Goal: Transaction & Acquisition: Purchase product/service

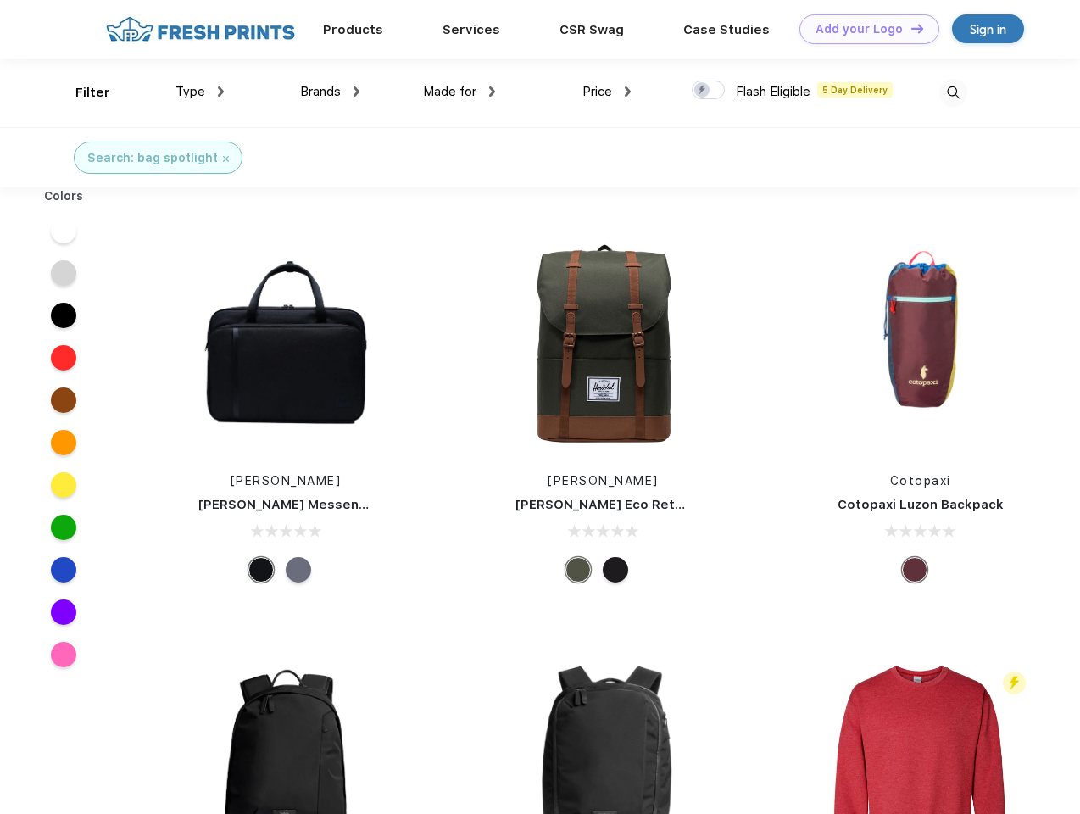
click at [863, 29] on link "Add your Logo Design Tool" at bounding box center [869, 29] width 140 height 30
click at [0, 0] on div "Design Tool" at bounding box center [0, 0] width 0 height 0
click at [909, 28] on link "Add your Logo Design Tool" at bounding box center [869, 29] width 140 height 30
click at [81, 92] on div "Filter" at bounding box center [92, 92] width 35 height 19
click at [200, 92] on span "Type" at bounding box center [190, 91] width 30 height 15
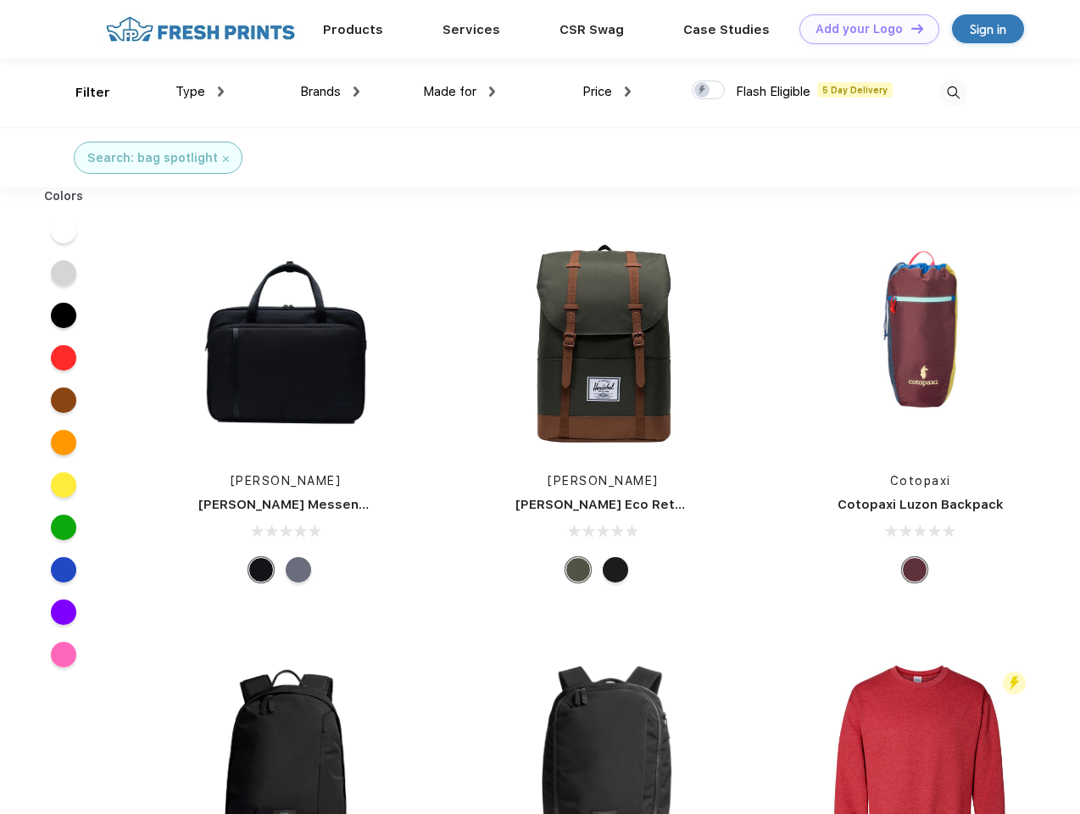
click at [330, 92] on span "Brands" at bounding box center [320, 91] width 41 height 15
click at [459, 92] on span "Made for" at bounding box center [449, 91] width 53 height 15
click at [607, 92] on span "Price" at bounding box center [597, 91] width 30 height 15
click at [709, 91] on div at bounding box center [708, 90] width 33 height 19
click at [703, 91] on input "checkbox" at bounding box center [697, 85] width 11 height 11
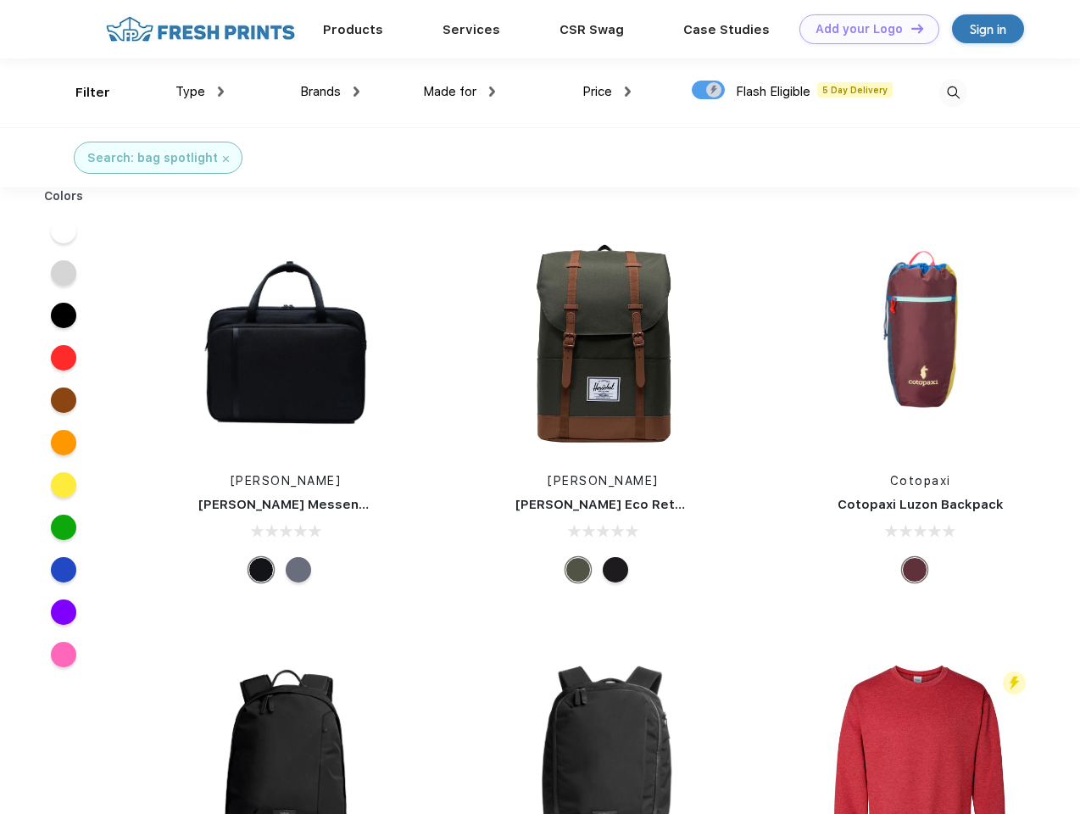
click at [953, 92] on img at bounding box center [953, 93] width 28 height 28
